Goal: Transaction & Acquisition: Purchase product/service

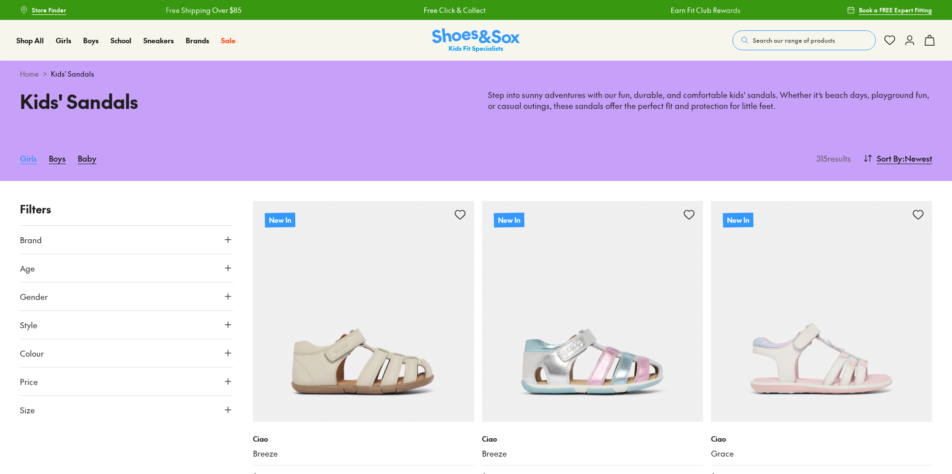
click at [31, 167] on link "Girls" at bounding box center [28, 158] width 17 height 22
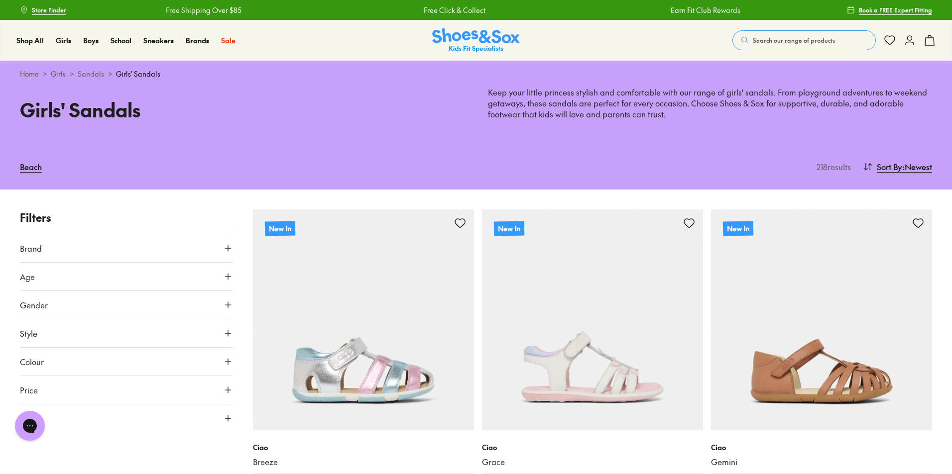
click at [228, 280] on icon at bounding box center [228, 277] width 10 height 10
click at [29, 323] on div "Junior ( 32 )" at bounding box center [73, 325] width 107 height 12
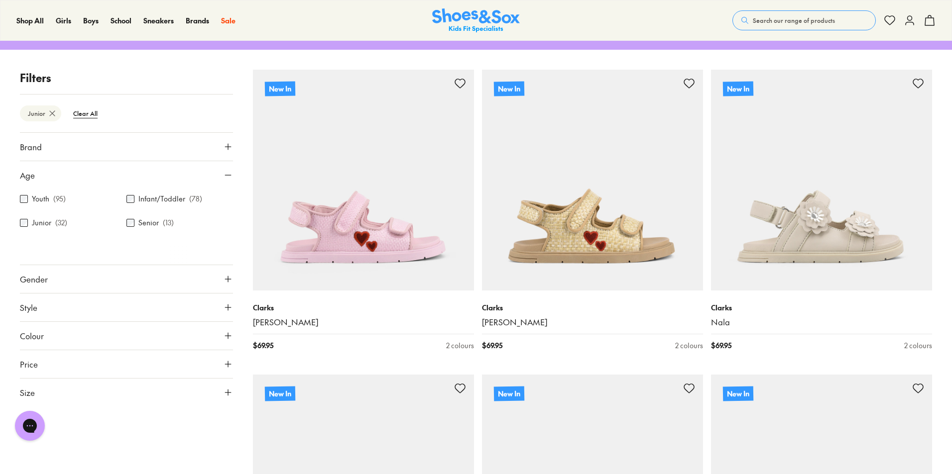
click at [230, 307] on icon at bounding box center [228, 308] width 10 height 10
click at [28, 330] on div "Sandals ( 32 )" at bounding box center [73, 332] width 107 height 12
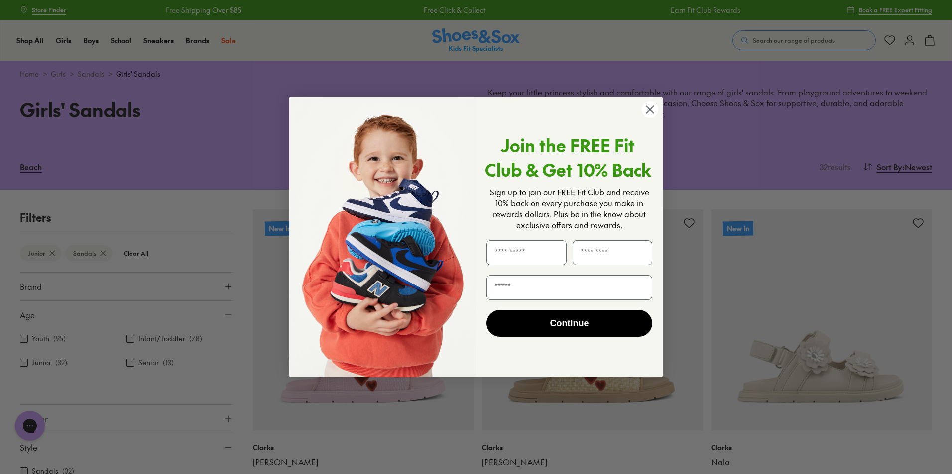
click at [651, 112] on circle "Close dialog" at bounding box center [650, 110] width 16 height 16
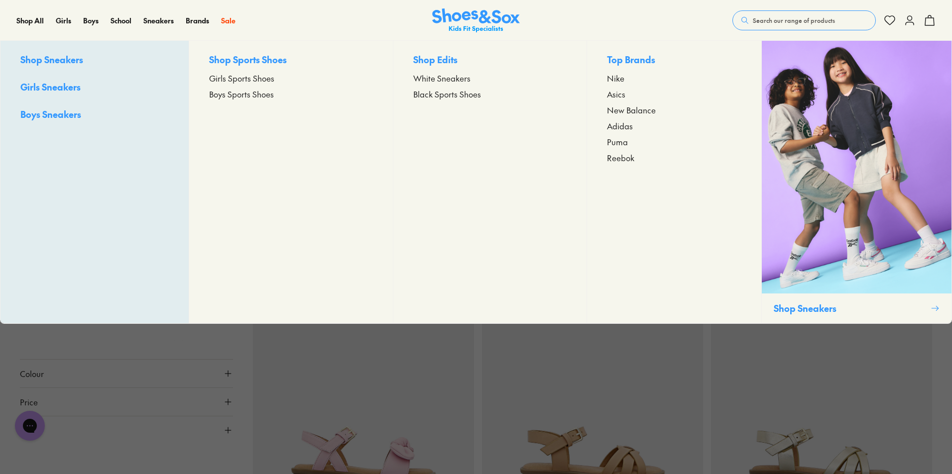
scroll to position [2666, 0]
